Goal: Transaction & Acquisition: Purchase product/service

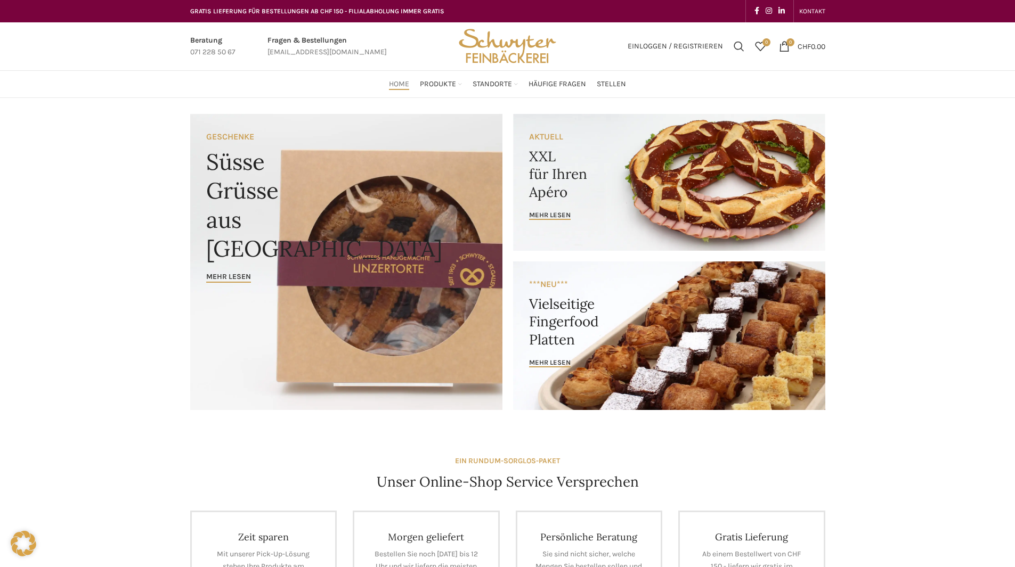
click at [596, 213] on link "Banner link" at bounding box center [669, 182] width 312 height 137
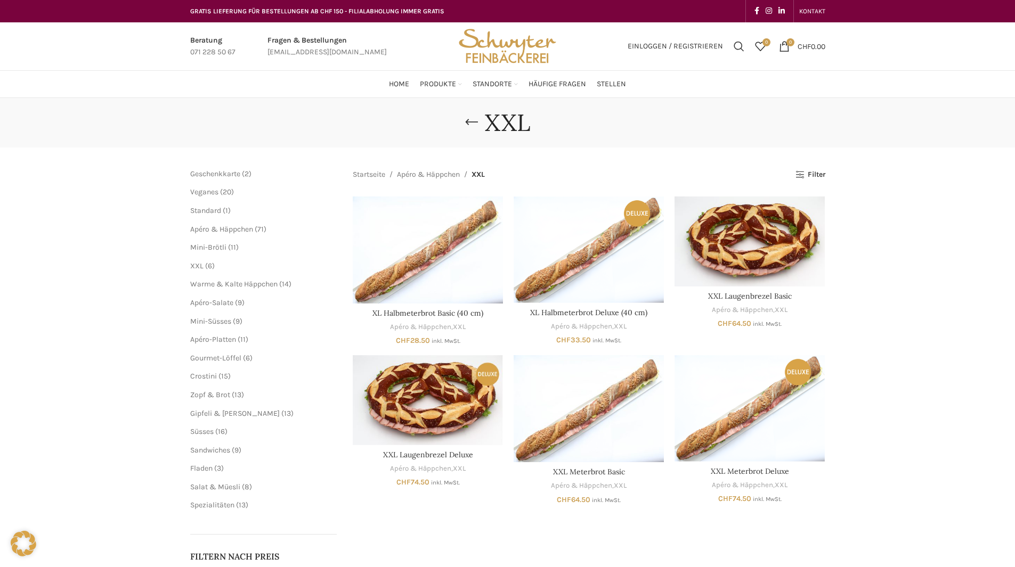
click at [765, 239] on img "XXL Laugenbrezel Basic" at bounding box center [749, 242] width 150 height 90
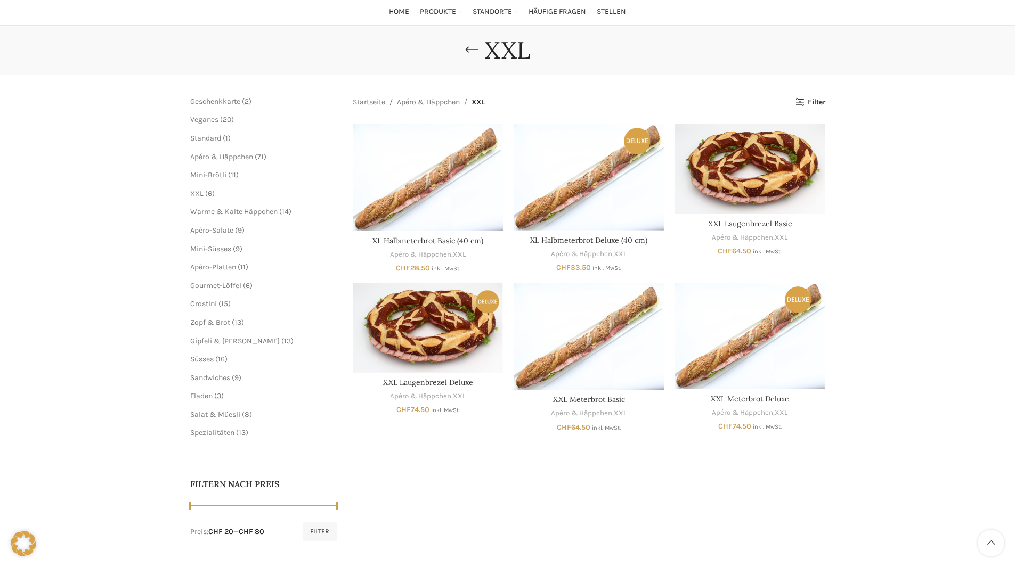
scroll to position [53, 0]
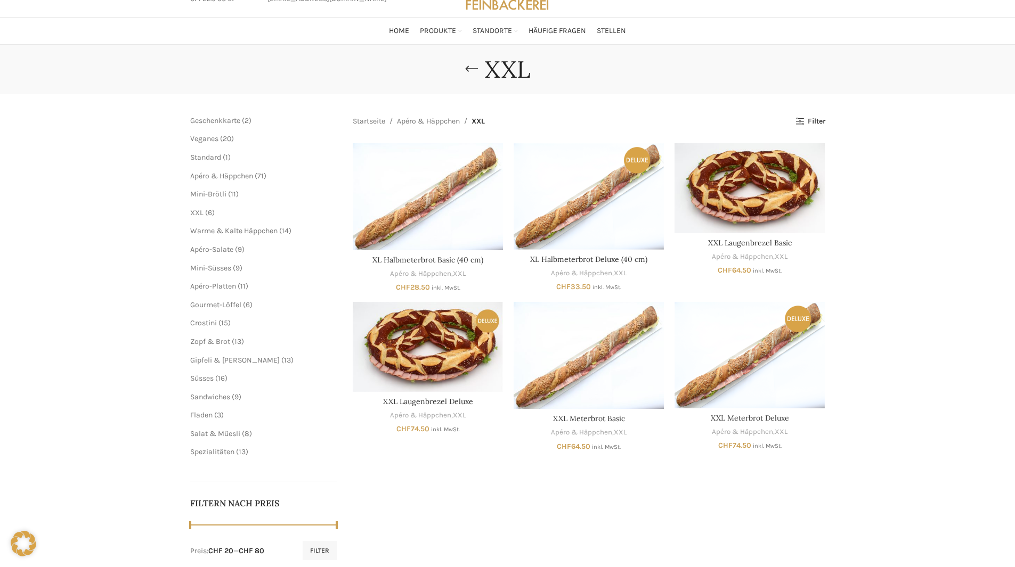
click at [208, 137] on span "Veganes" at bounding box center [204, 138] width 28 height 9
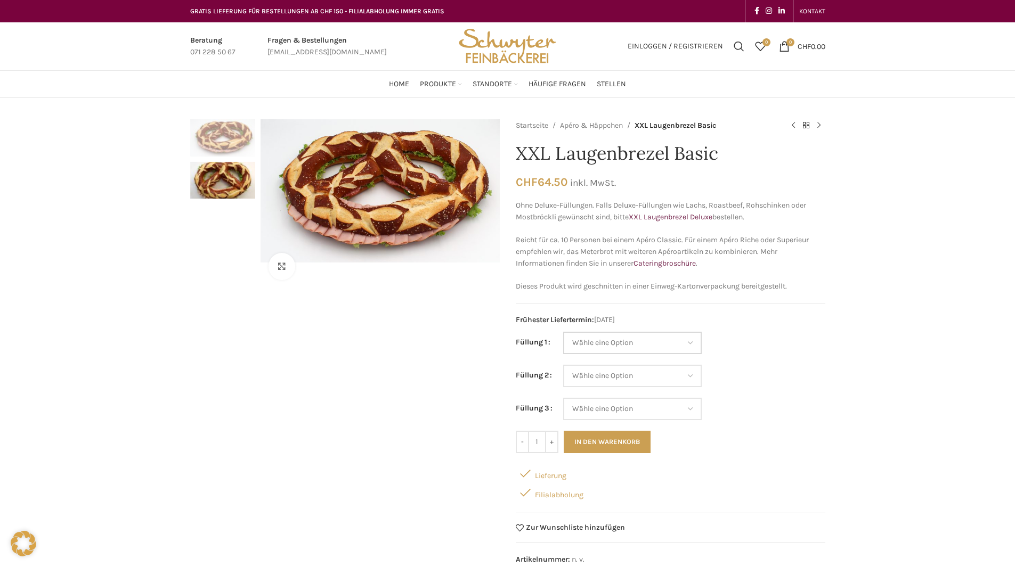
click at [680, 343] on select "Wähle eine Option Salami Schinken Fleischkäse Trutenschinken Appenzellerkäse Gr…" at bounding box center [632, 343] width 138 height 22
click at [755, 376] on td "Wähle eine Option Salami Schinken Fleischkäse Trutenschinken Appenzellerkäse Gr…" at bounding box center [694, 381] width 262 height 33
click at [583, 405] on select "Wähle eine Option Salami Schinken Fleischkäse Trutenschinken Appenzellerkäse Gr…" at bounding box center [632, 409] width 138 height 22
click at [853, 336] on div "Klicken um zu vergrössern Startseite Apéro & Häppchen XXL Laugenbrezel Basic XX…" at bounding box center [507, 496] width 1015 height 754
click at [604, 346] on select "Wähle eine Option Salami Schinken Fleischkäse Trutenschinken Appenzellerkäse Gr…" at bounding box center [632, 343] width 138 height 22
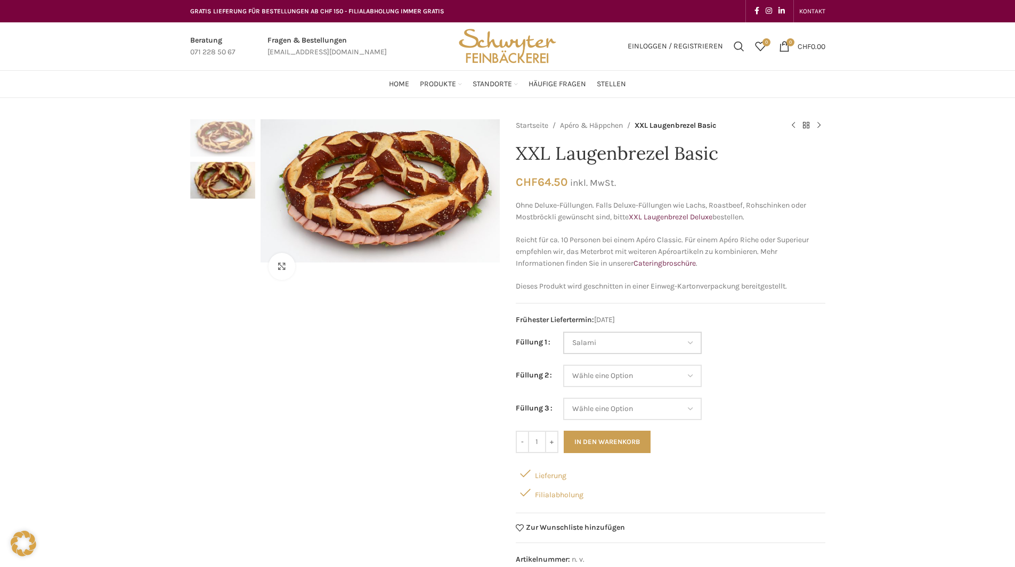
click at [563, 332] on select "Wähle eine Option Salami Schinken Fleischkäse Trutenschinken Appenzellerkäse Gr…" at bounding box center [632, 343] width 138 height 22
select select "Salami"
click at [610, 386] on select "Wähle eine Option Salami Schinken Fleischkäse Trutenschinken Appenzellerkäse Gr…" at bounding box center [632, 376] width 138 height 22
select select "Trutenschinken"
click at [563, 365] on select "Wähle eine Option Salami Schinken Fleischkäse Trutenschinken Appenzellerkäse Gr…" at bounding box center [632, 376] width 138 height 22
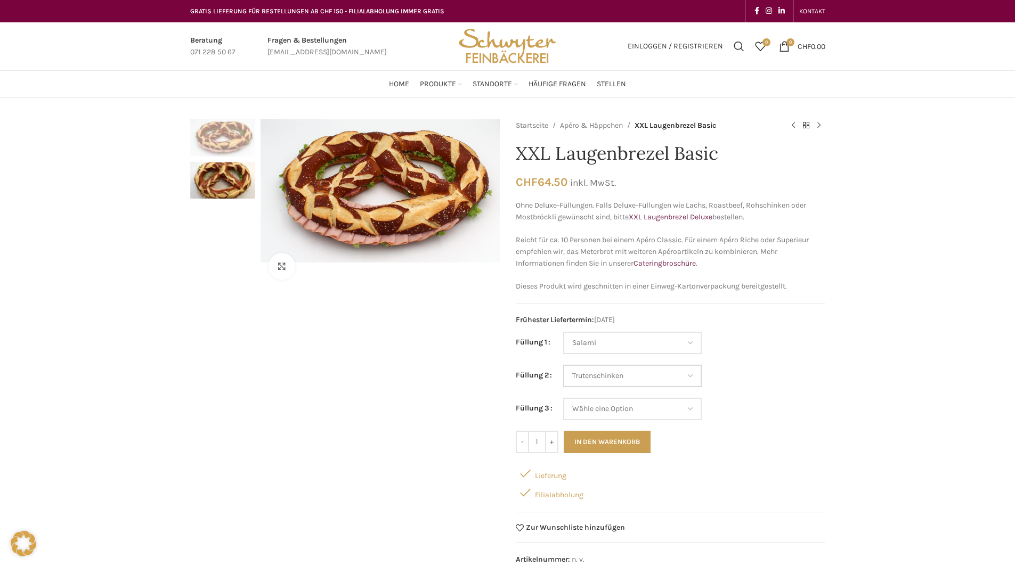
select select "Salami"
select select "Trutenschinken"
drag, startPoint x: 616, startPoint y: 406, endPoint x: 616, endPoint y: 412, distance: 6.4
click at [616, 406] on select "Wähle eine Option Salami Schinken Fleischkäse Trutenschinken Appenzellerkäse Gr…" at bounding box center [632, 409] width 138 height 22
select select "Tomaten-Mozzarella"
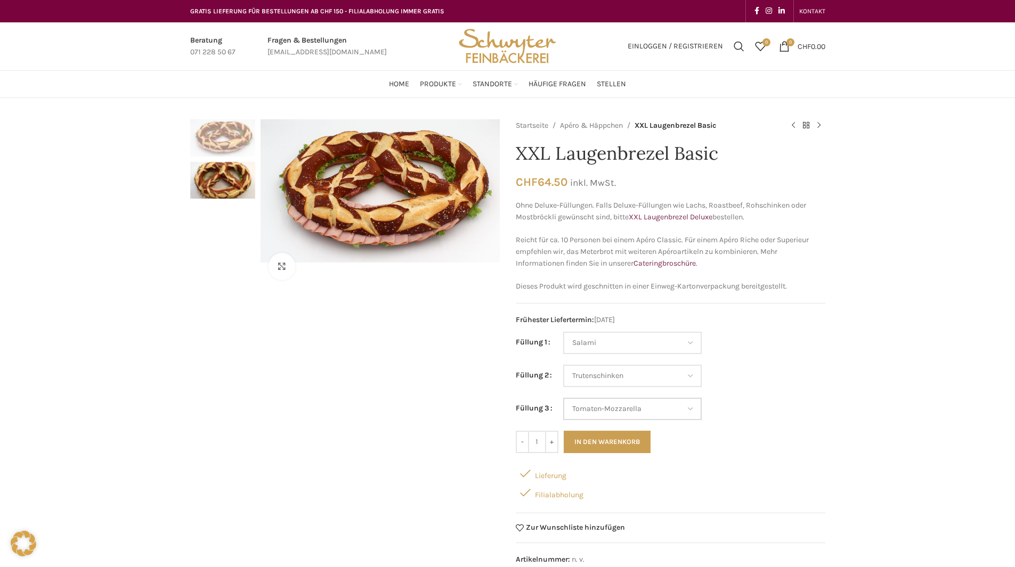
click at [563, 398] on select "Wähle eine Option Salami Schinken Fleischkäse Trutenschinken Appenzellerkäse Gr…" at bounding box center [632, 409] width 138 height 22
select select "Salami"
select select "Trutenschinken"
select select "Tomaten-Mozzarella"
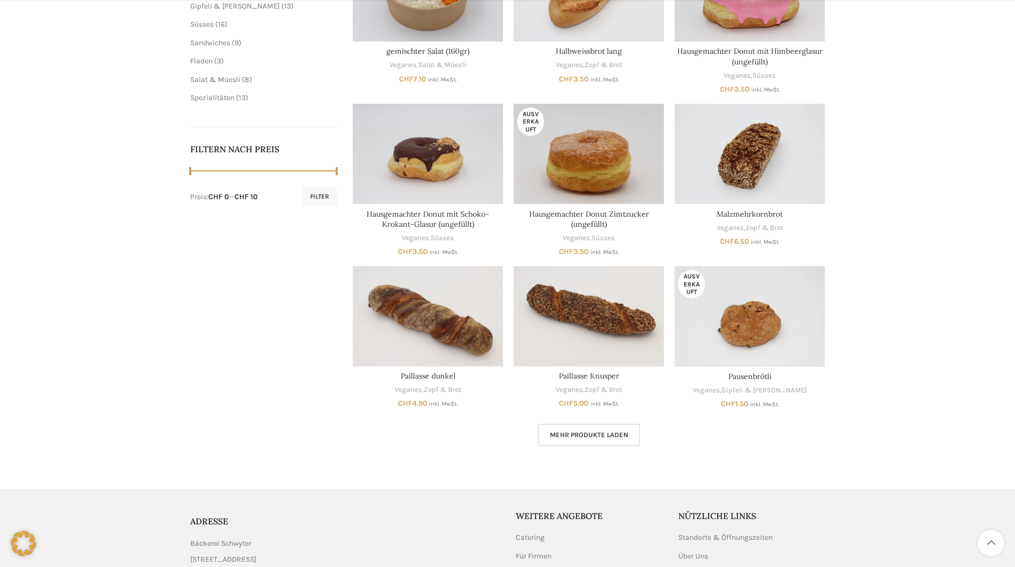
scroll to position [426, 0]
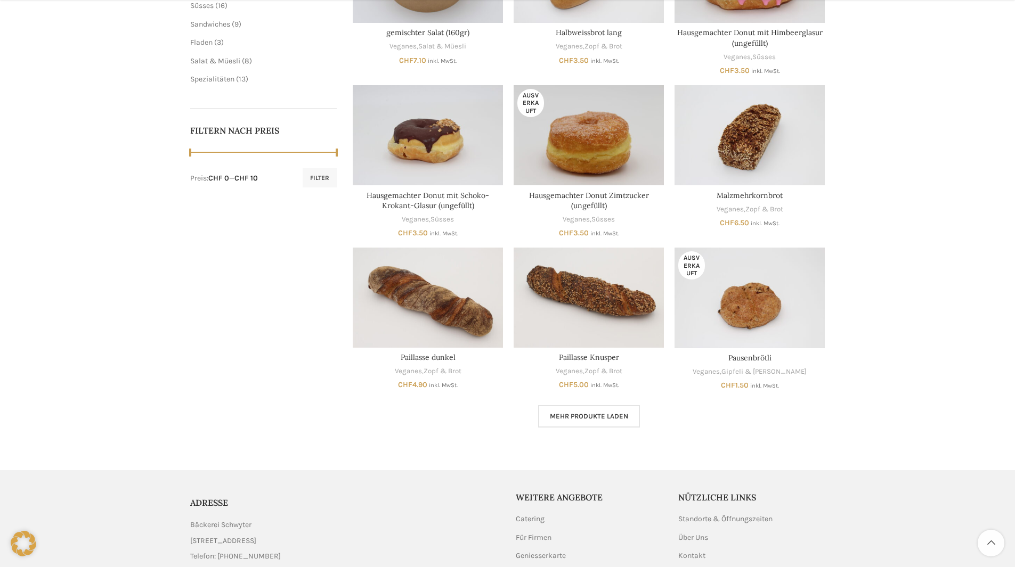
click at [614, 415] on span "Mehr Produkte laden" at bounding box center [589, 416] width 78 height 9
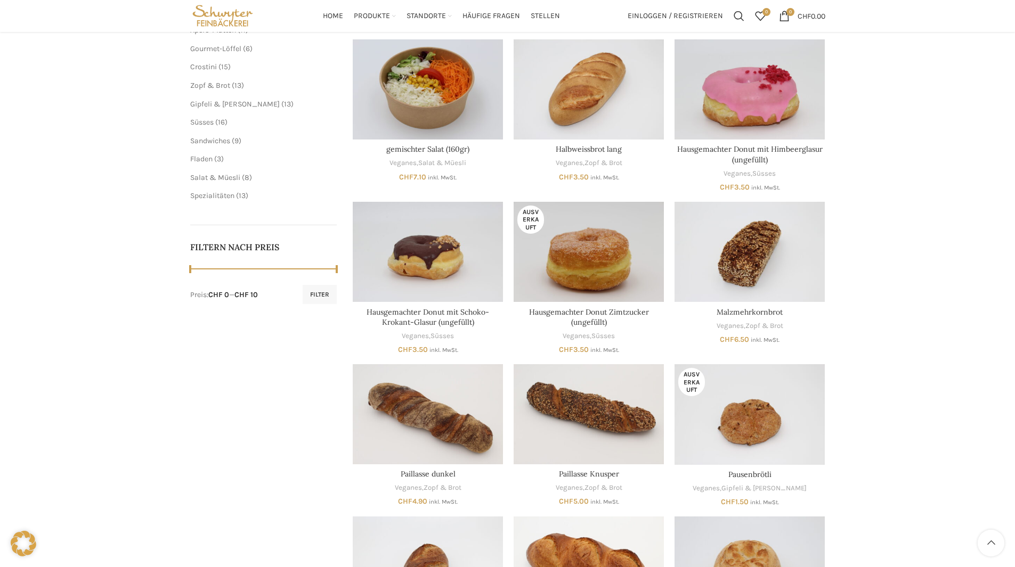
scroll to position [43, 0]
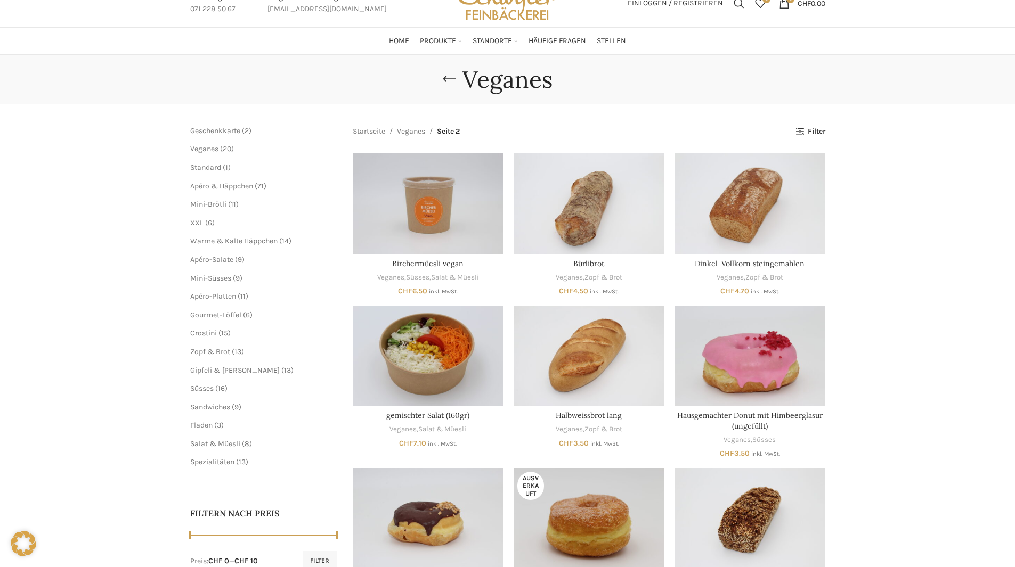
click at [204, 186] on span "Apéro & Häppchen" at bounding box center [221, 186] width 63 height 9
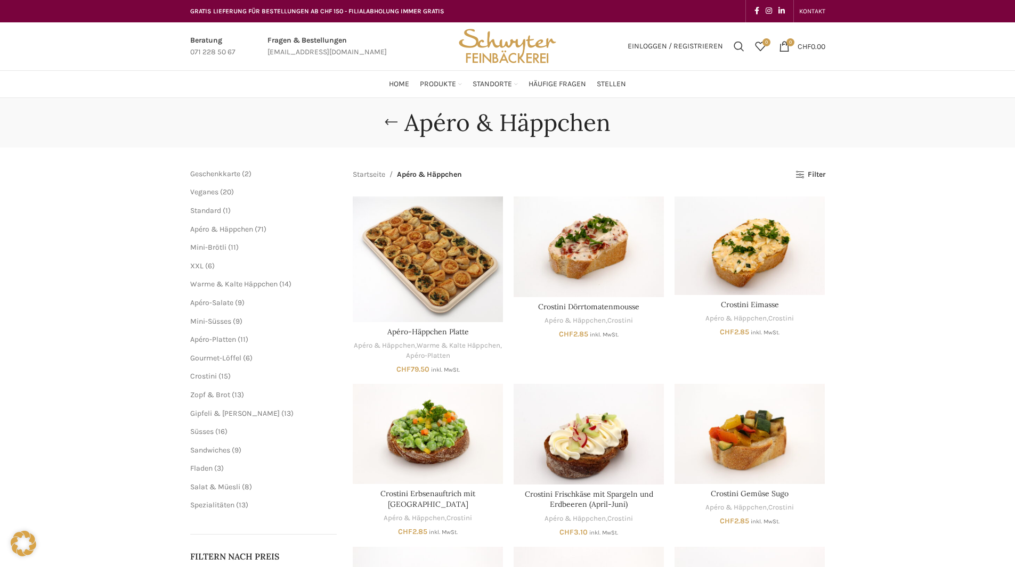
click at [211, 247] on span "Mini-Brötli" at bounding box center [208, 247] width 36 height 9
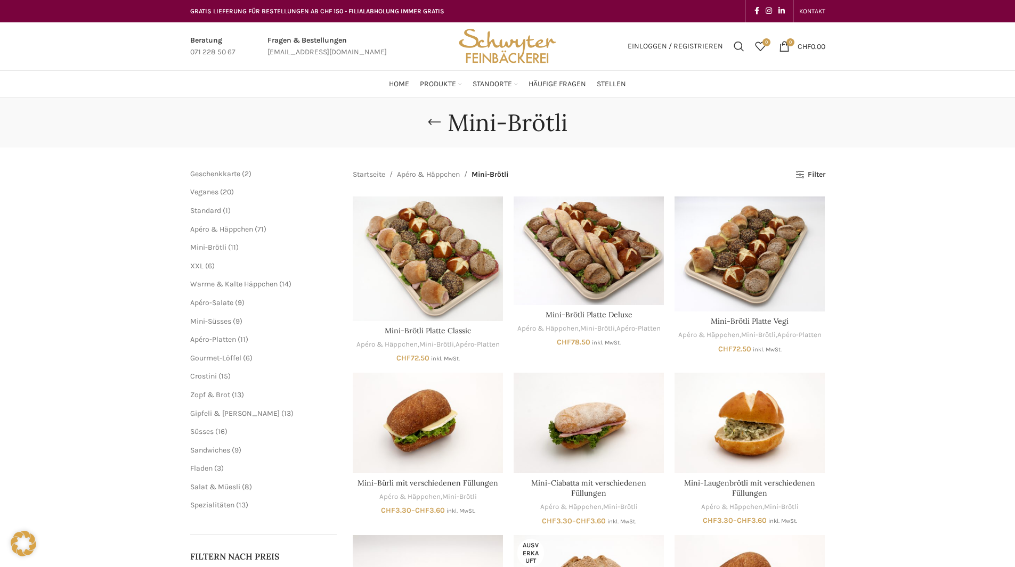
click at [204, 286] on span "Warme & Kalte Häppchen" at bounding box center [233, 284] width 87 height 9
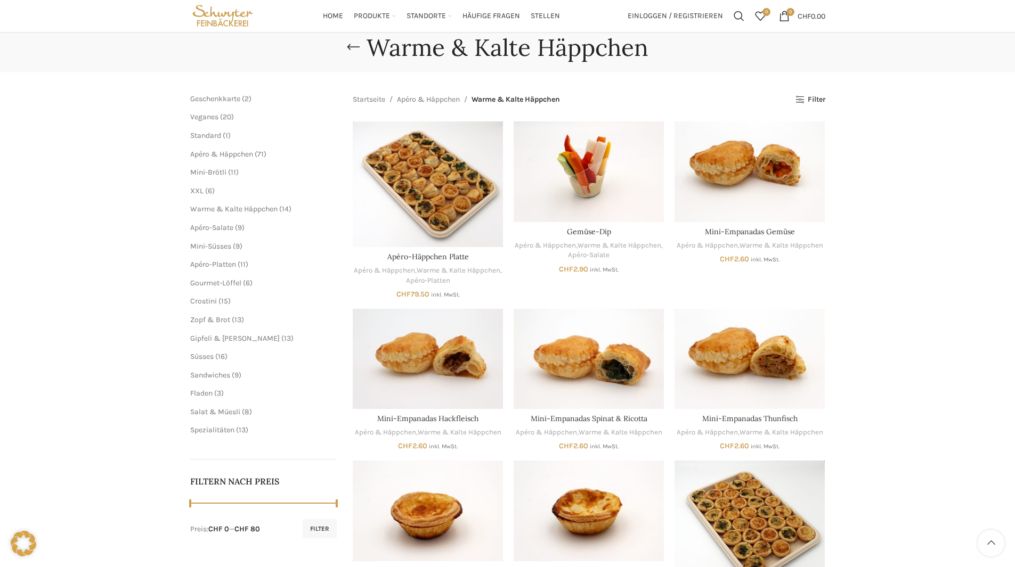
scroll to position [53, 0]
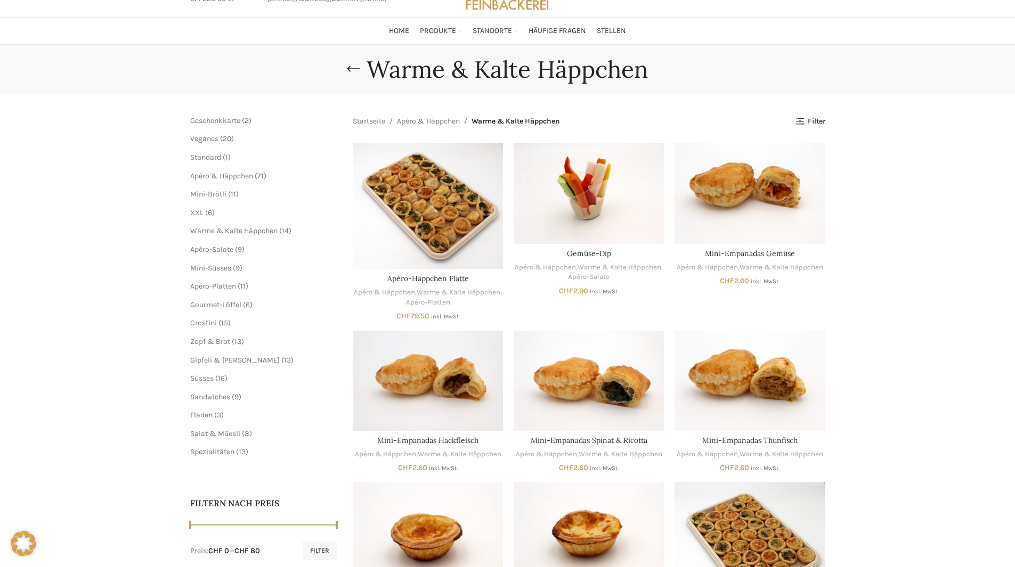
click at [210, 251] on span "Apéro-Salate" at bounding box center [211, 249] width 43 height 9
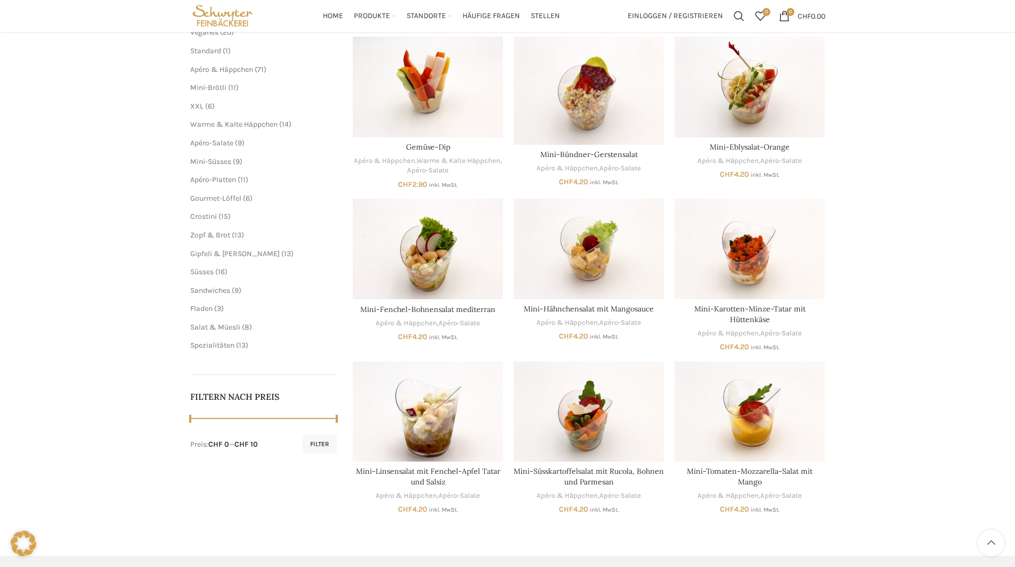
scroll to position [107, 0]
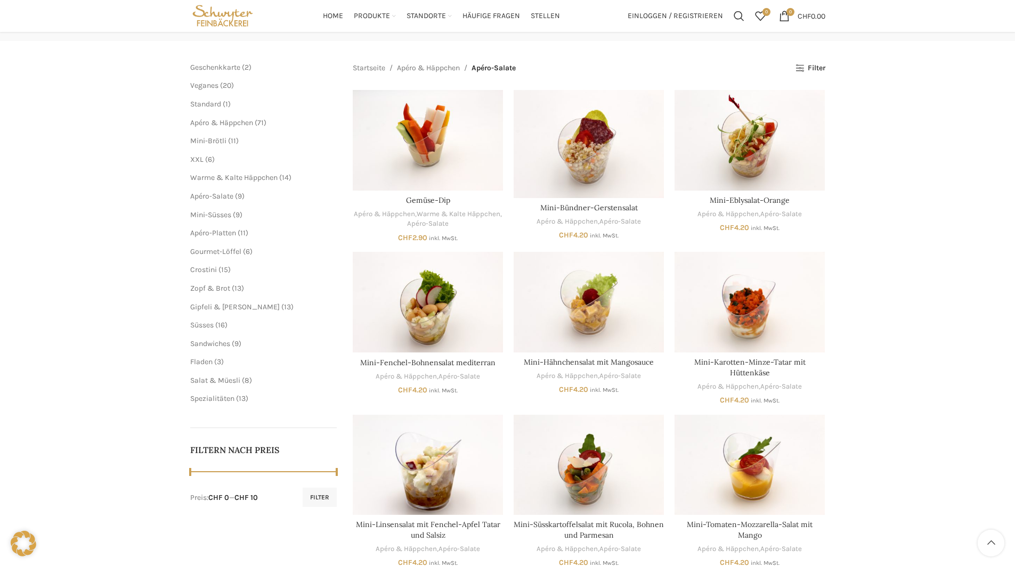
click at [199, 287] on span "Zopf & Brot" at bounding box center [210, 288] width 40 height 9
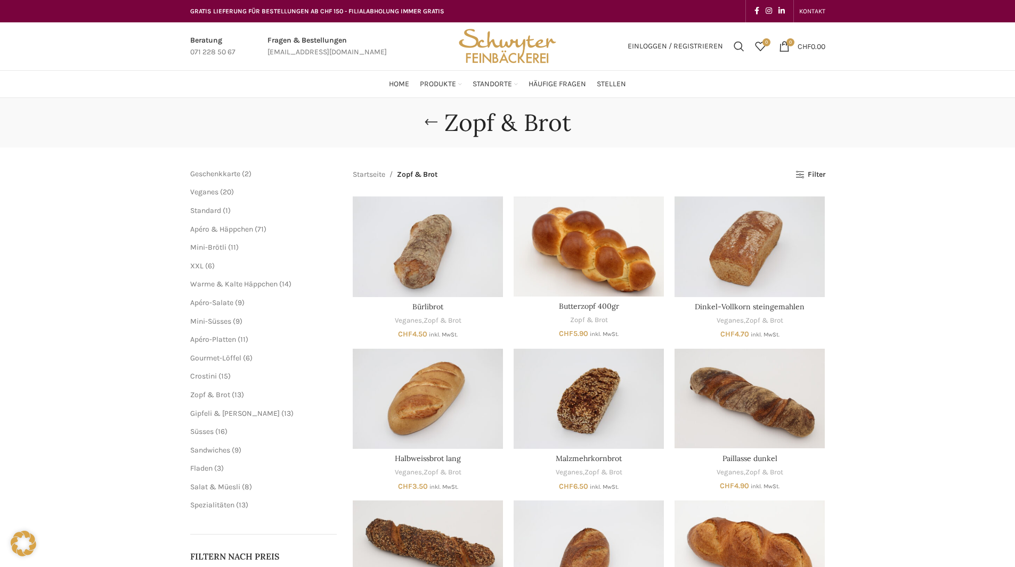
click at [200, 449] on span "Sandwiches" at bounding box center [210, 450] width 40 height 9
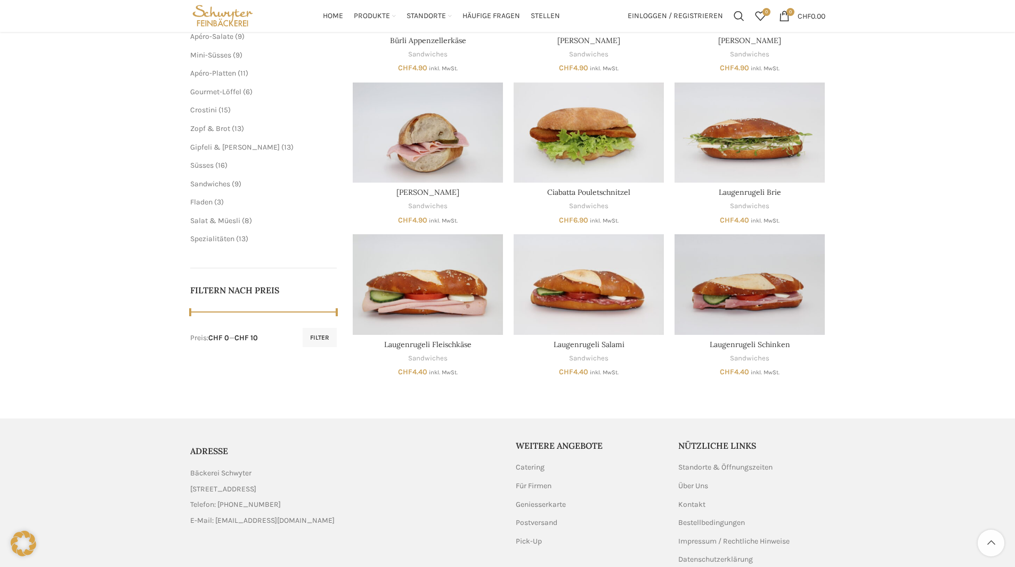
scroll to position [213, 0]
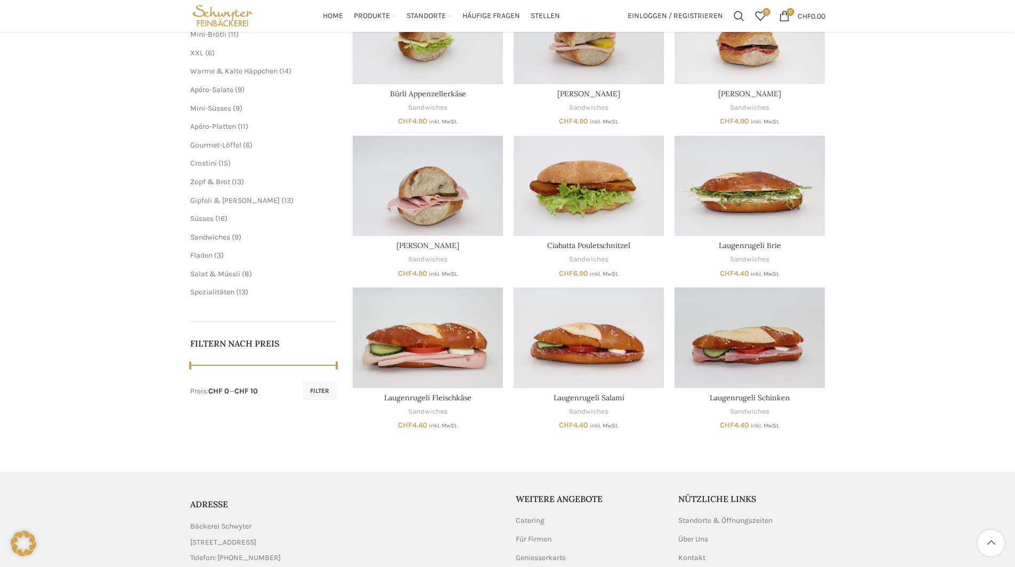
click at [199, 272] on span "Salat & Müesli" at bounding box center [215, 274] width 50 height 9
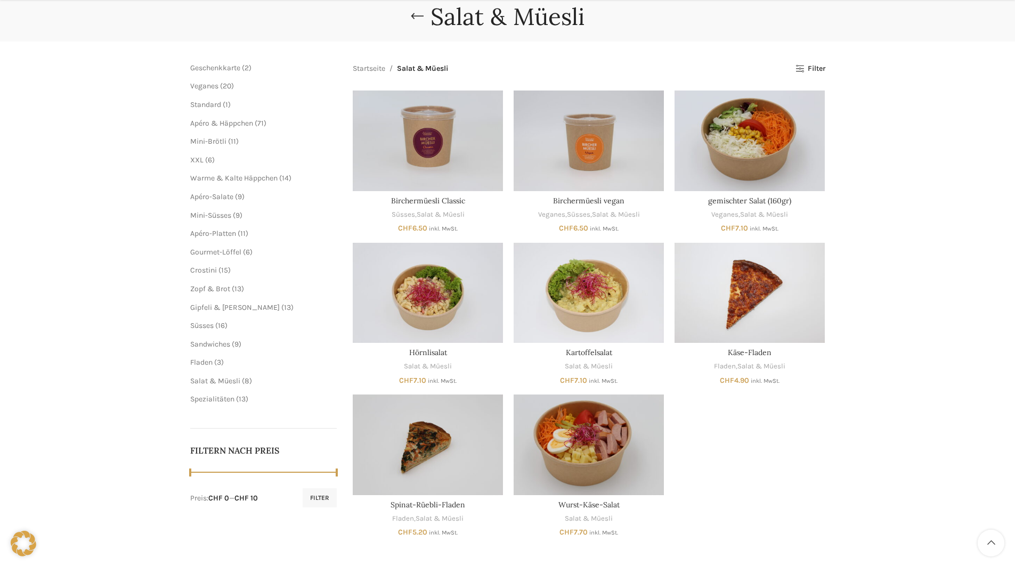
scroll to position [107, 0]
click at [210, 394] on span "Spezialitäten" at bounding box center [212, 398] width 44 height 9
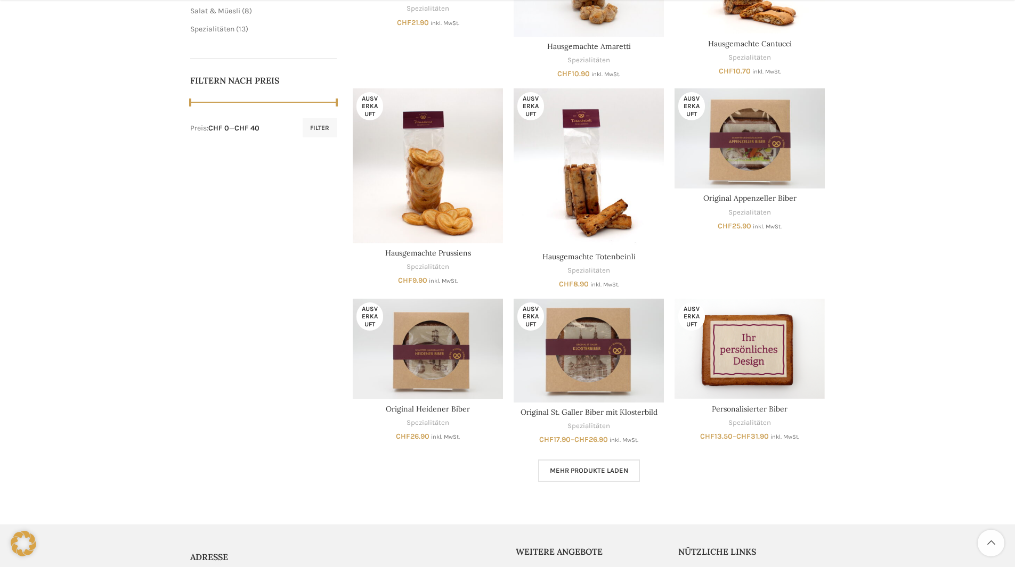
scroll to position [635, 0]
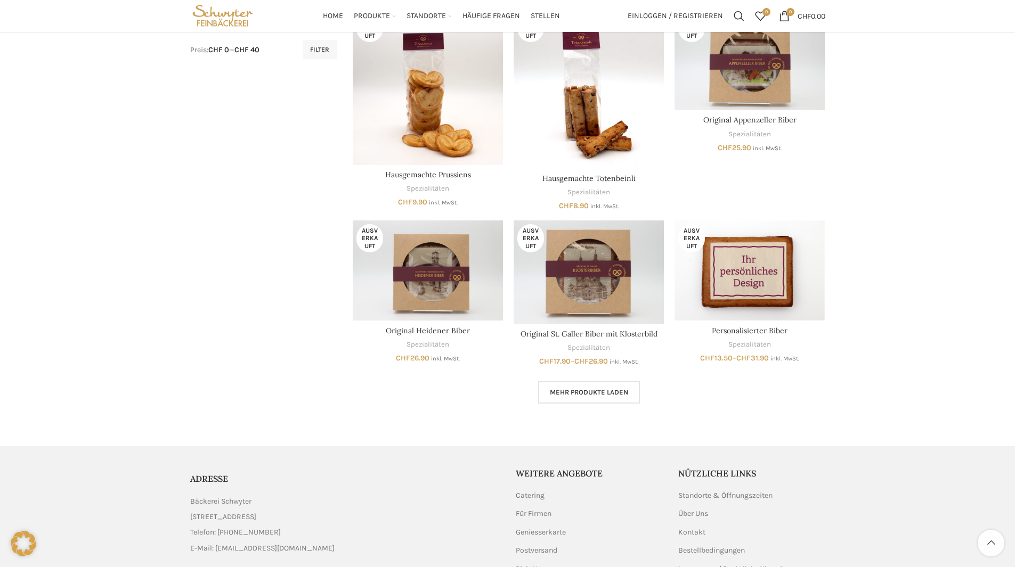
scroll to position [422, 0]
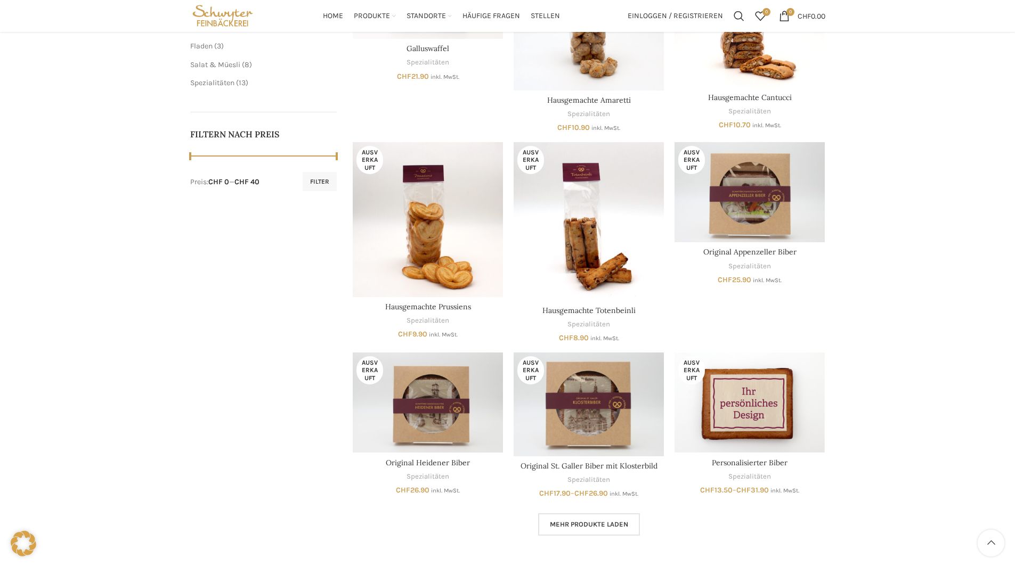
click at [770, 372] on img "Personalisierter Biber" at bounding box center [749, 403] width 150 height 100
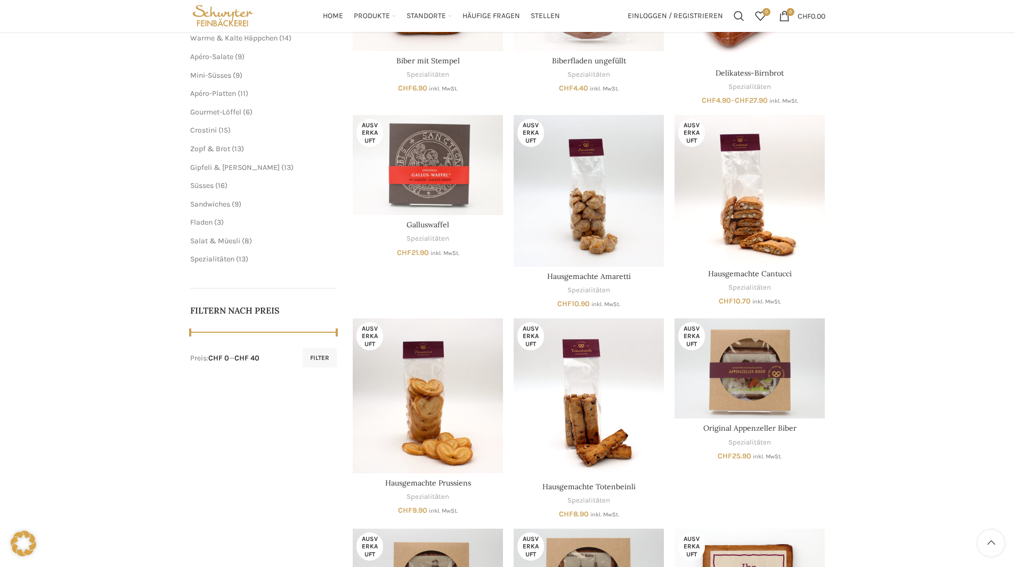
scroll to position [103, 0]
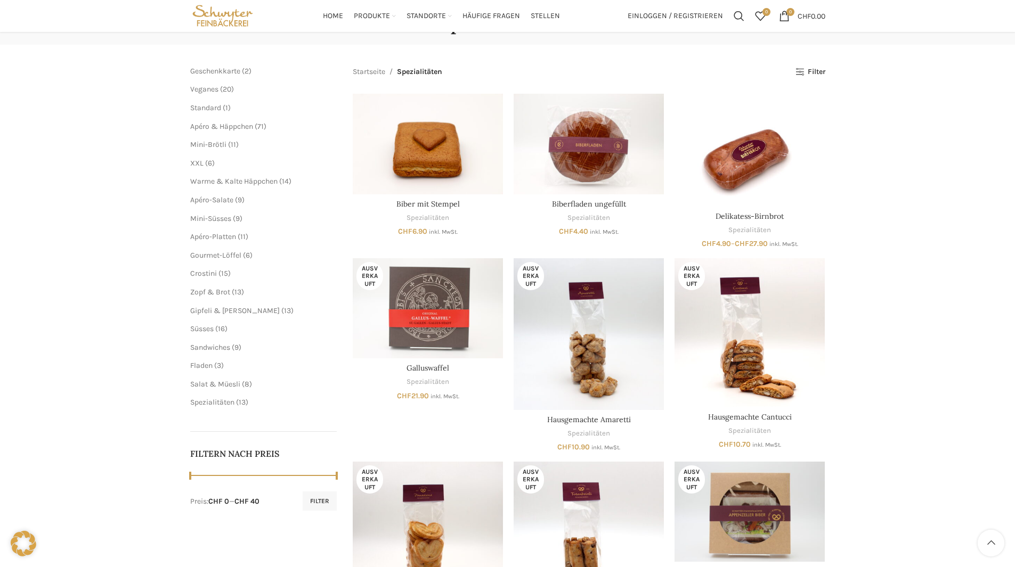
click at [225, 233] on span "Apéro-Platten" at bounding box center [213, 236] width 46 height 9
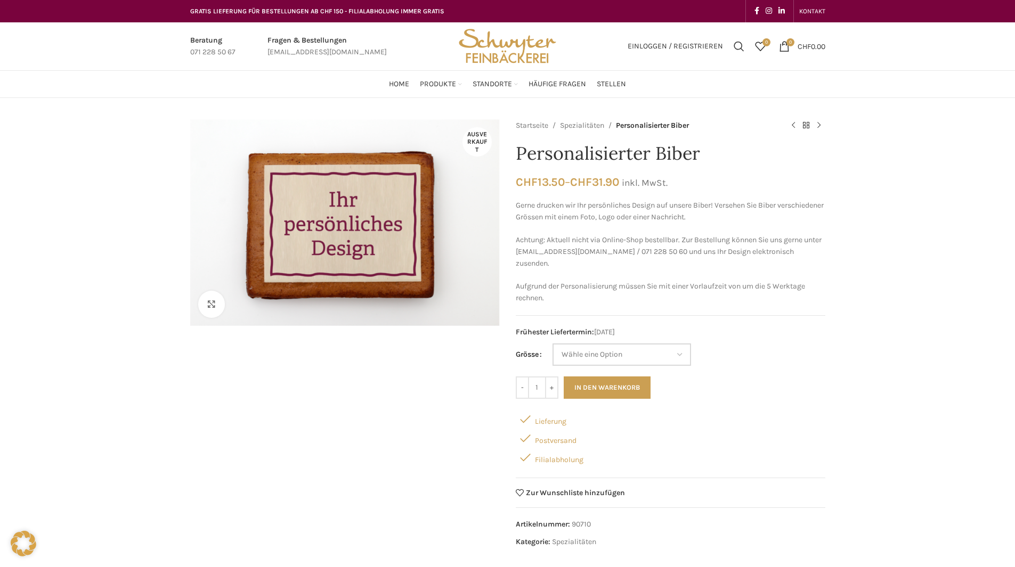
click at [639, 354] on select "Wähle eine Option 8x8 cm 11x14 cm 14x17 cm" at bounding box center [621, 355] width 138 height 22
click at [552, 344] on select "Wähle eine Option 8x8 cm 11x14 cm 14x17 cm" at bounding box center [621, 355] width 138 height 22
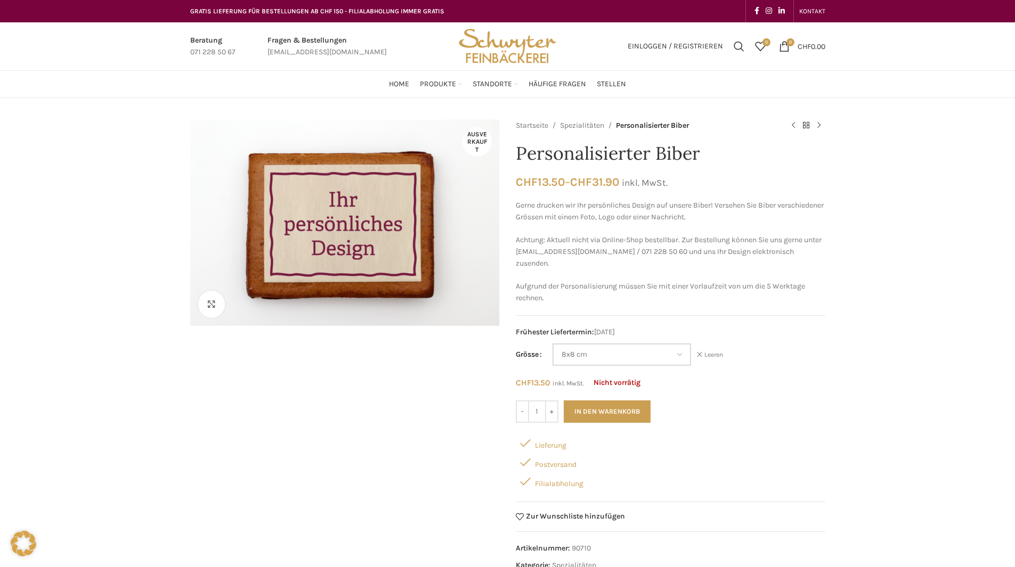
click at [664, 358] on select "Wähle eine Option 8x8 cm 11x14 cm 14x17 cm" at bounding box center [621, 355] width 138 height 22
click at [552, 344] on select "Wähle eine Option 8x8 cm 11x14 cm 14x17 cm" at bounding box center [621, 355] width 138 height 22
click at [656, 350] on select "Wähle eine Option 8x8 cm 11x14 cm 14x17 cm" at bounding box center [621, 355] width 138 height 22
select select "14x17 cm"
click at [552, 344] on select "Wähle eine Option 8x8 cm 11x14 cm 14x17 cm" at bounding box center [621, 355] width 138 height 22
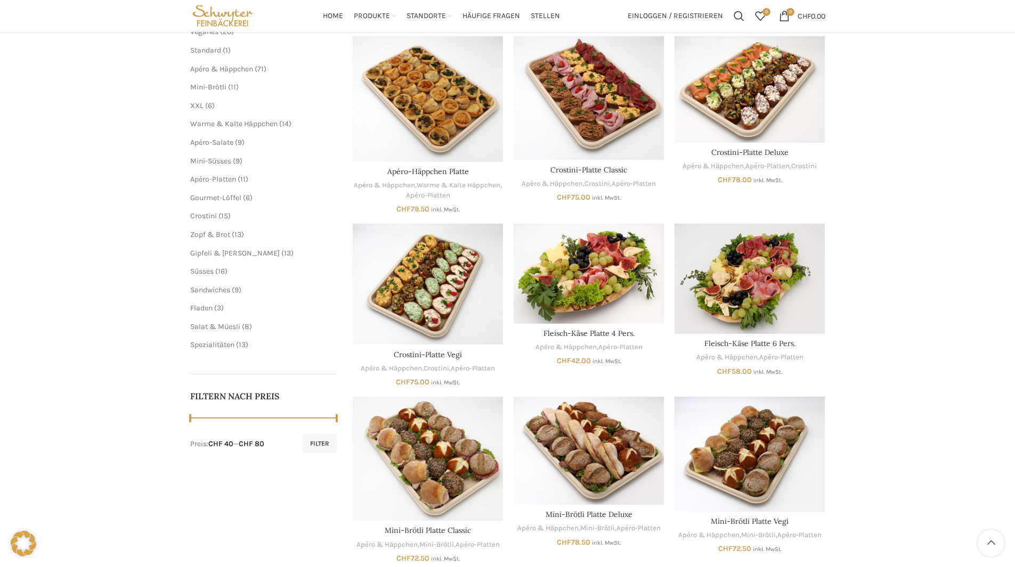
scroll to position [160, 0]
